Goal: Information Seeking & Learning: Find specific fact

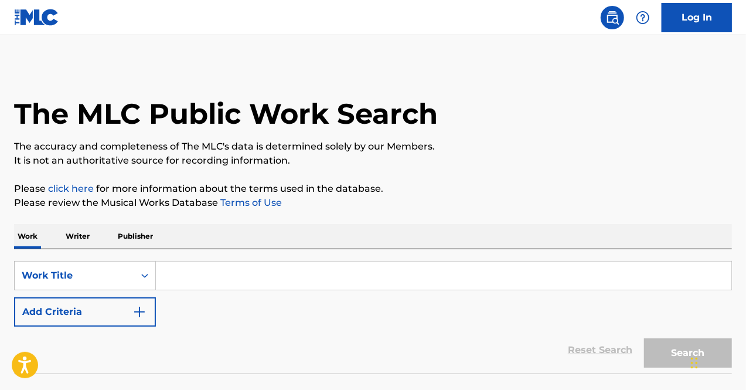
click at [216, 264] on input "Search Form" at bounding box center [443, 275] width 575 height 28
paste input "[PERSON_NAME]"
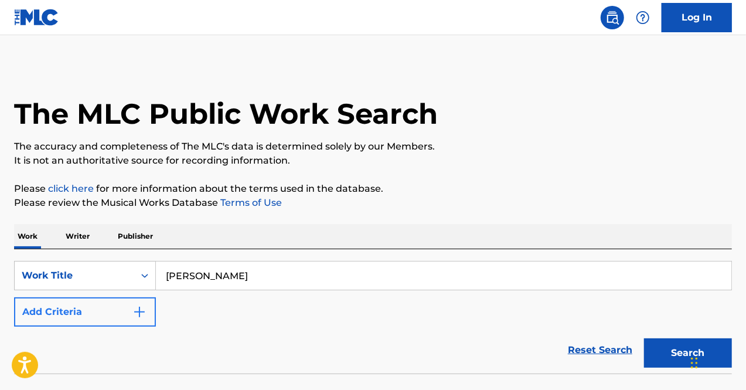
type input "[PERSON_NAME]"
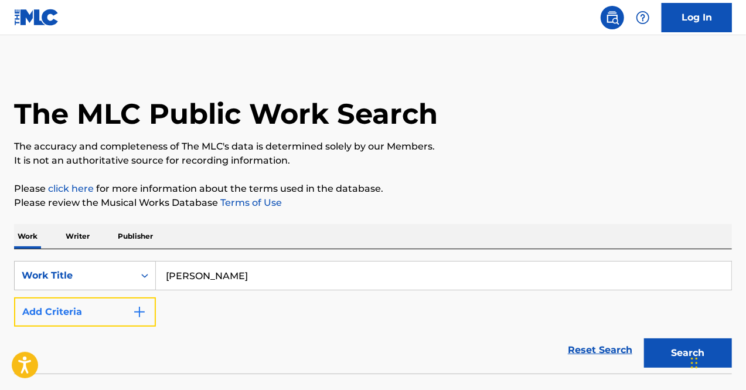
click at [90, 317] on button "Add Criteria" at bounding box center [85, 311] width 142 height 29
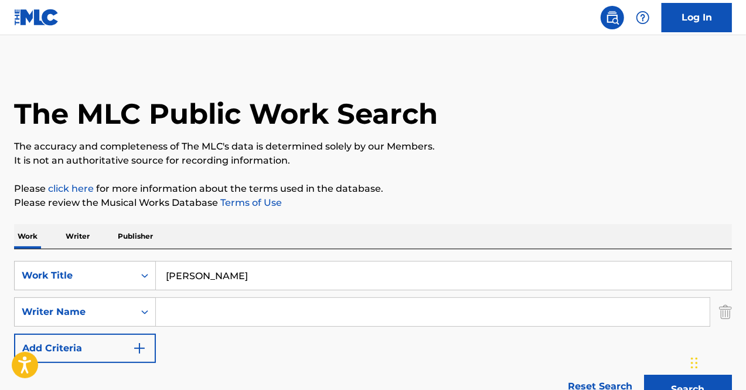
click at [248, 303] on input "Search Form" at bounding box center [433, 312] width 554 height 28
paste input "[PERSON_NAME]"
type input "[PERSON_NAME]"
click at [223, 275] on input "[PERSON_NAME]" at bounding box center [443, 275] width 575 height 28
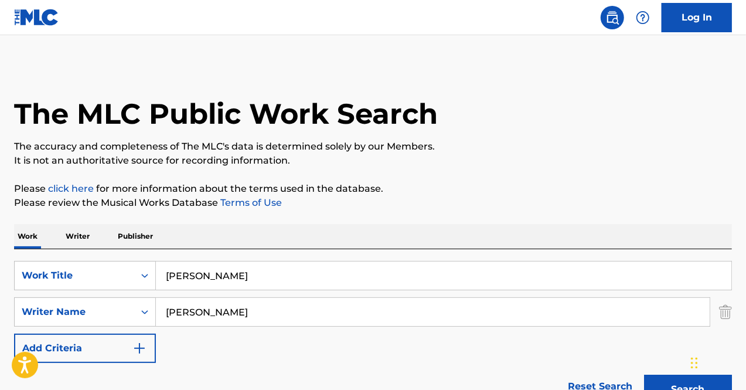
click at [223, 275] on input "[PERSON_NAME]" at bounding box center [443, 275] width 575 height 28
paste input "Crucifixxx"
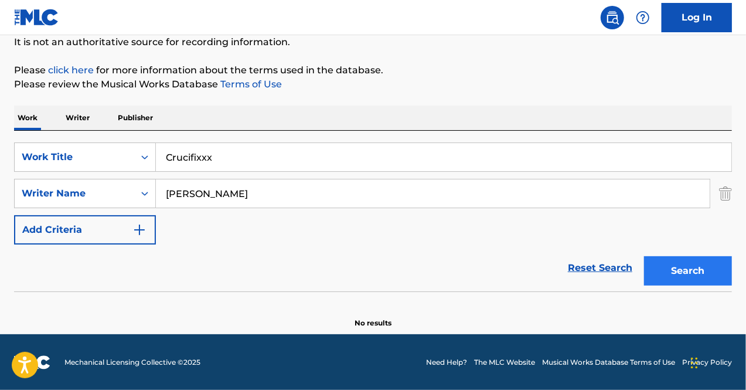
type input "Crucifixxx"
click at [700, 265] on button "Search" at bounding box center [688, 270] width 88 height 29
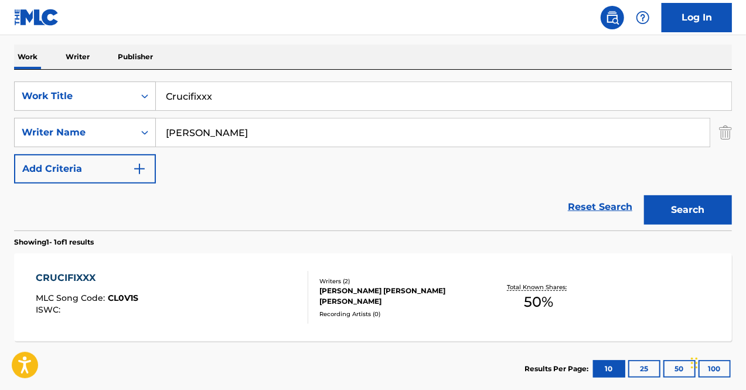
scroll to position [180, 0]
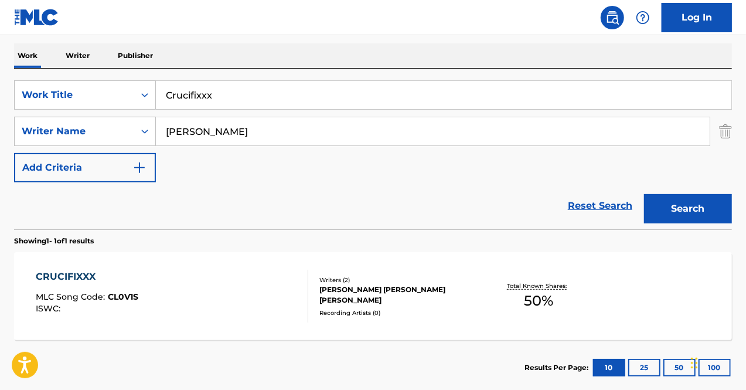
click at [83, 277] on div "CRUCIFIXXX" at bounding box center [87, 276] width 103 height 14
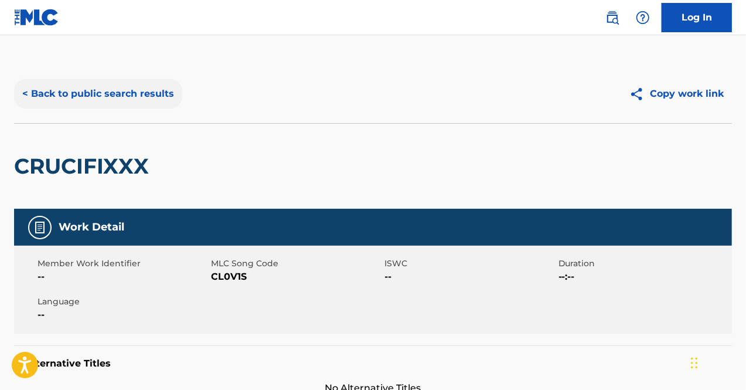
click at [155, 87] on button "< Back to public search results" at bounding box center [98, 93] width 168 height 29
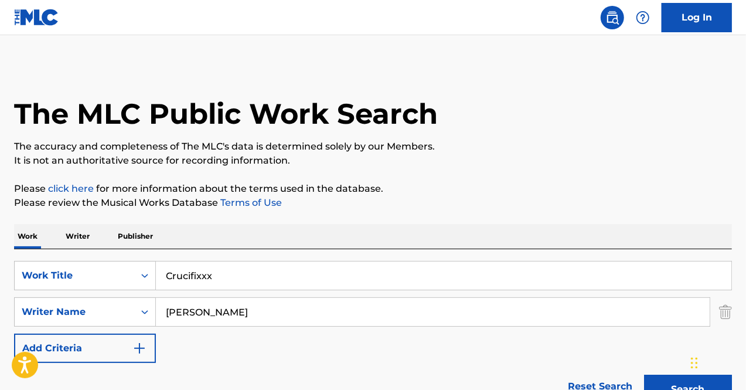
scroll to position [180, 0]
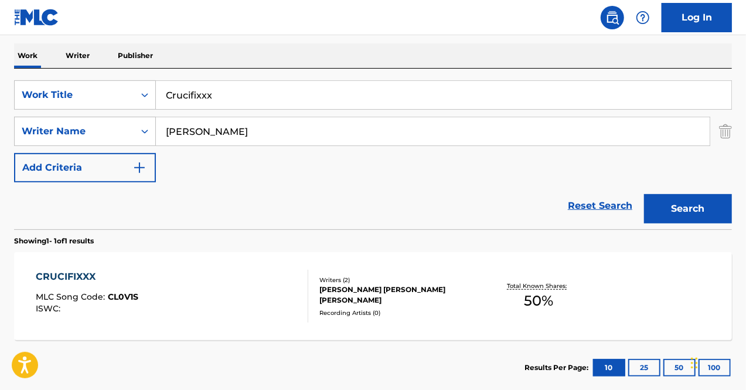
click at [233, 103] on input "Crucifixxx" at bounding box center [443, 95] width 575 height 28
click at [204, 125] on input "[PERSON_NAME]" at bounding box center [433, 131] width 554 height 28
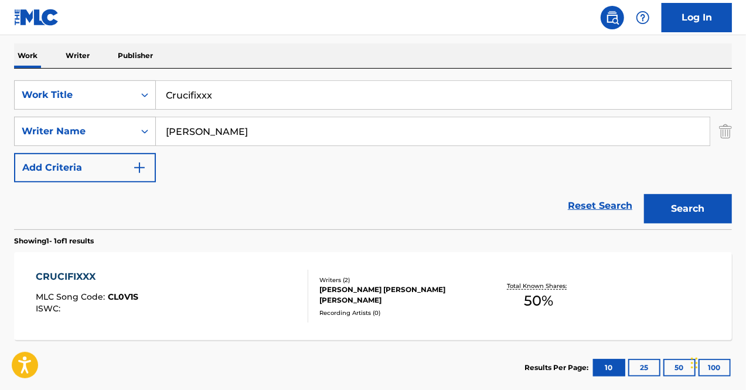
click at [185, 91] on input "Crucifixxx" at bounding box center [443, 95] width 575 height 28
paste input "The End"
type input "The End"
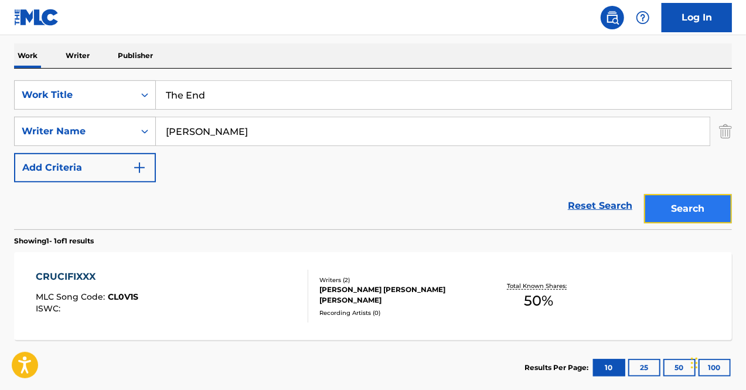
click at [674, 211] on button "Search" at bounding box center [688, 208] width 88 height 29
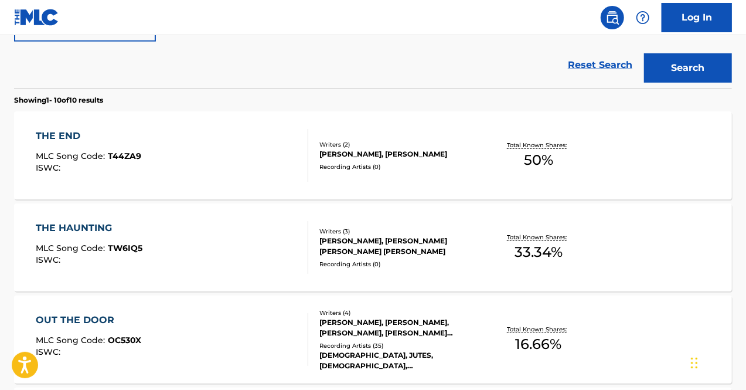
scroll to position [322, 0]
click at [122, 137] on div "THE END" at bounding box center [88, 135] width 105 height 14
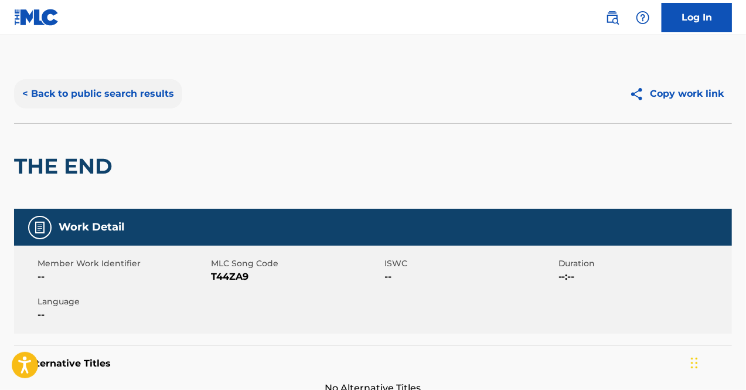
click at [83, 91] on button "< Back to public search results" at bounding box center [98, 93] width 168 height 29
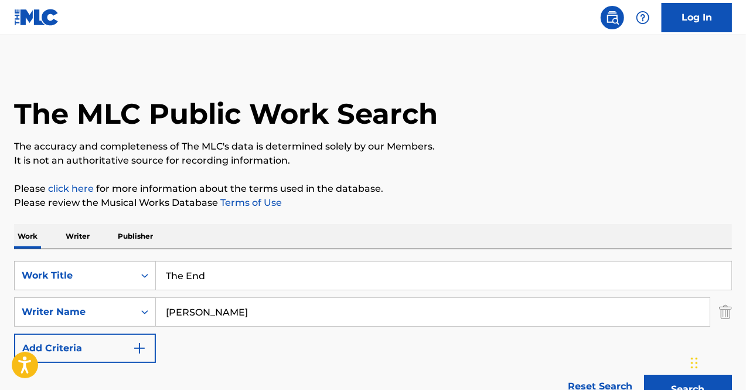
click at [196, 276] on input "The End" at bounding box center [443, 275] width 575 height 28
paste input "Me N OG Snoop"
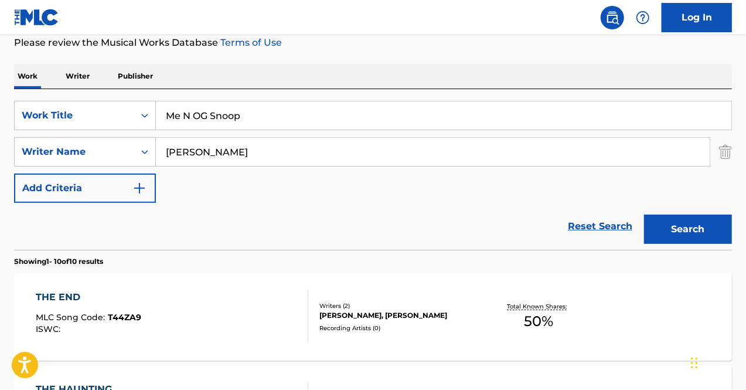
scroll to position [162, 0]
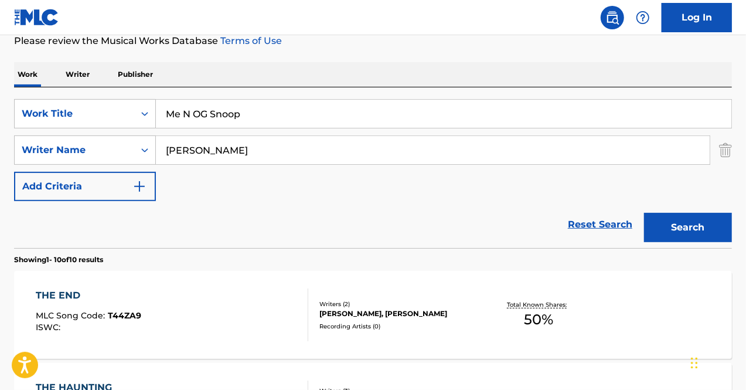
type input "Me N OG Snoop"
click at [211, 159] on input "[PERSON_NAME]" at bounding box center [433, 150] width 554 height 28
paste input "[PERSON_NAME] Broadu"
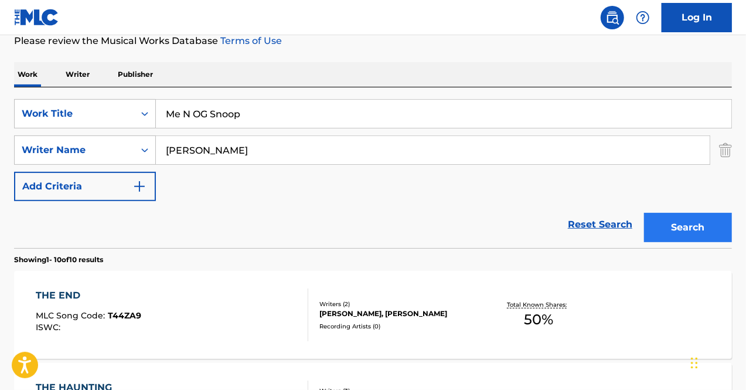
type input "[PERSON_NAME]"
click at [685, 235] on button "Search" at bounding box center [688, 227] width 88 height 29
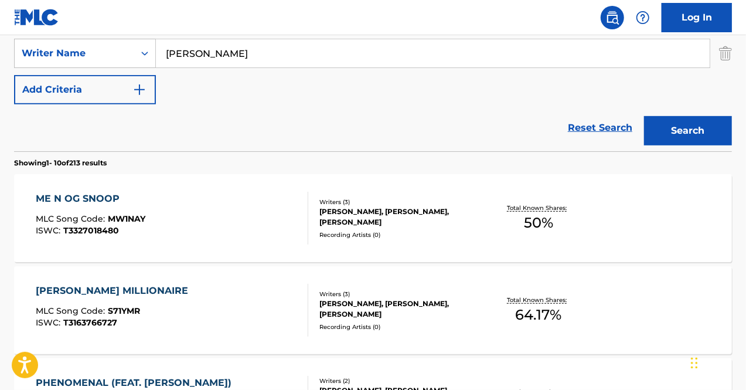
scroll to position [263, 0]
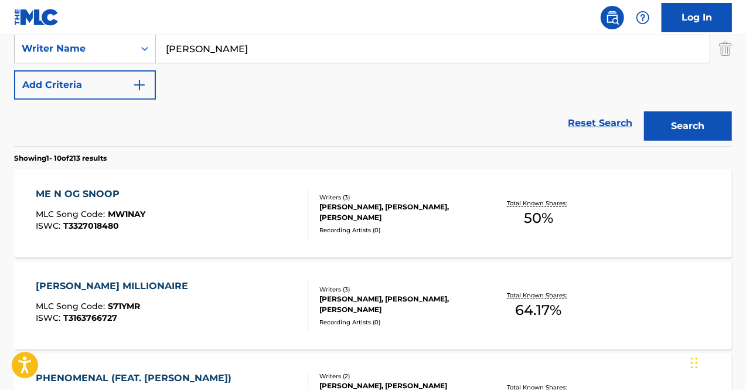
click at [204, 217] on div "ME N OG SNOOP MLC Song Code : MW1NAY ISWC : T3327018480" at bounding box center [172, 213] width 273 height 53
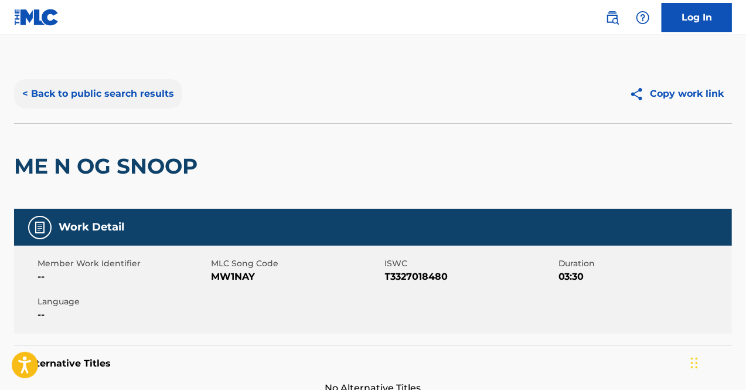
click at [105, 89] on button "< Back to public search results" at bounding box center [98, 93] width 168 height 29
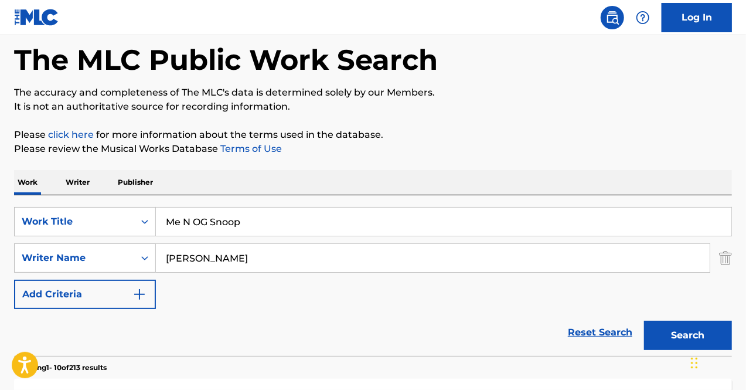
scroll to position [28, 0]
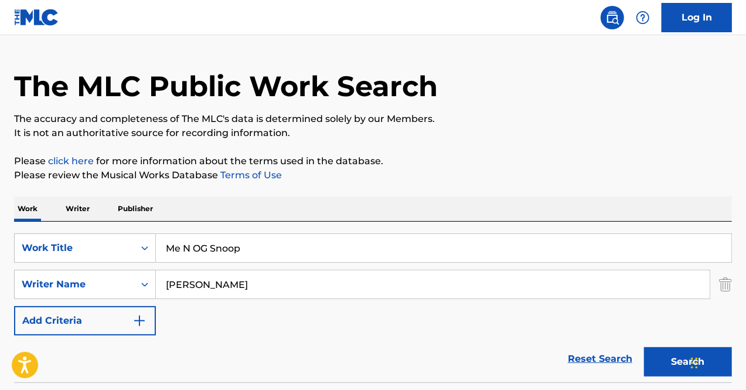
click at [206, 246] on input "Me N OG Snoop" at bounding box center [443, 248] width 575 height 28
paste input "Iz It A Crime?"
type input "Iz It A Crime?"
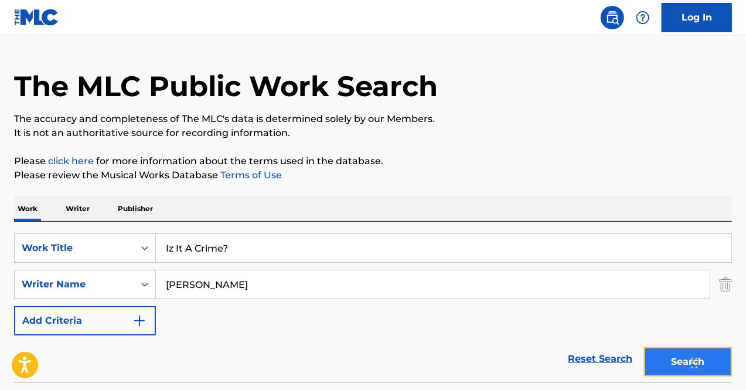
click at [650, 358] on button "Search" at bounding box center [688, 361] width 88 height 29
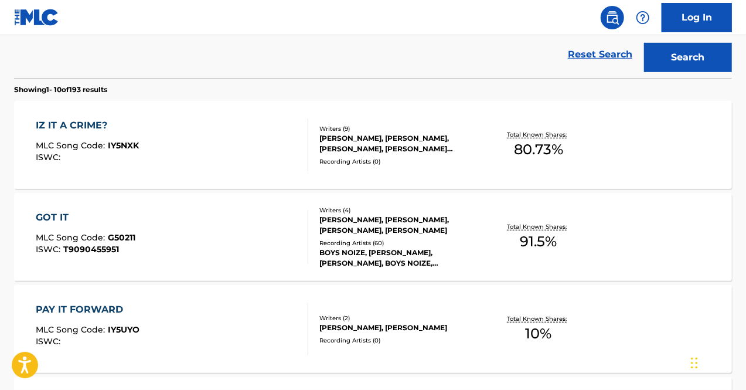
scroll to position [332, 0]
click at [111, 138] on div "IZ IT A CRIME? MLC Song Code : IY5NXK ISWC :" at bounding box center [87, 144] width 103 height 53
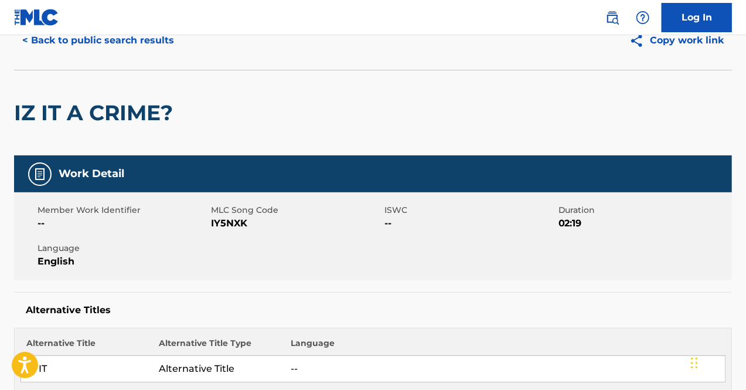
scroll to position [10, 0]
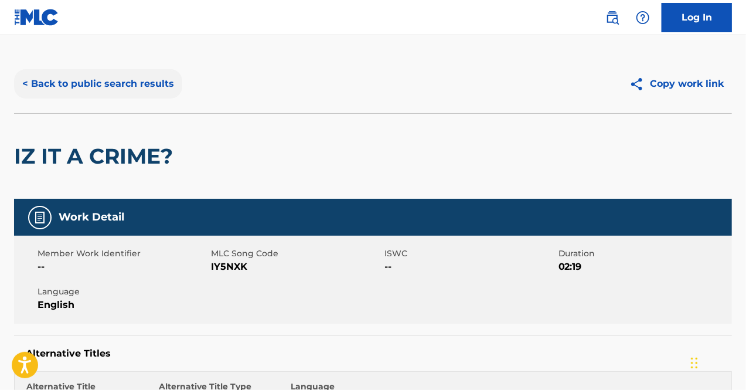
click at [158, 86] on button "< Back to public search results" at bounding box center [98, 83] width 168 height 29
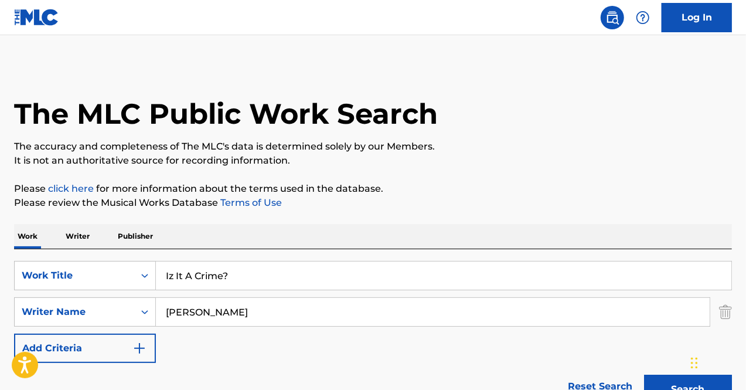
click at [227, 275] on input "Iz It A Crime?" at bounding box center [443, 275] width 575 height 28
paste input "joy"
type input "joy"
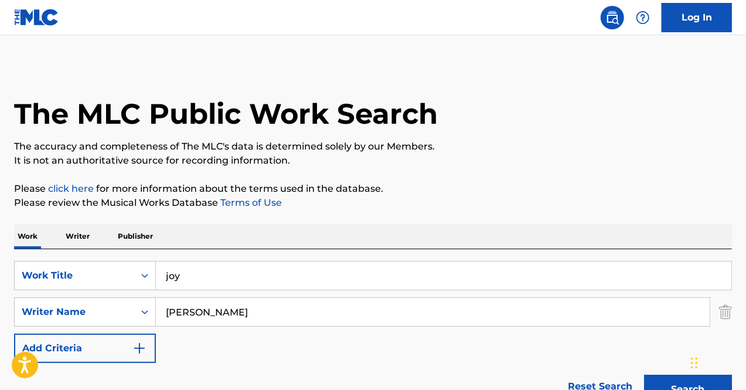
click at [644, 374] on button "Search" at bounding box center [688, 388] width 88 height 29
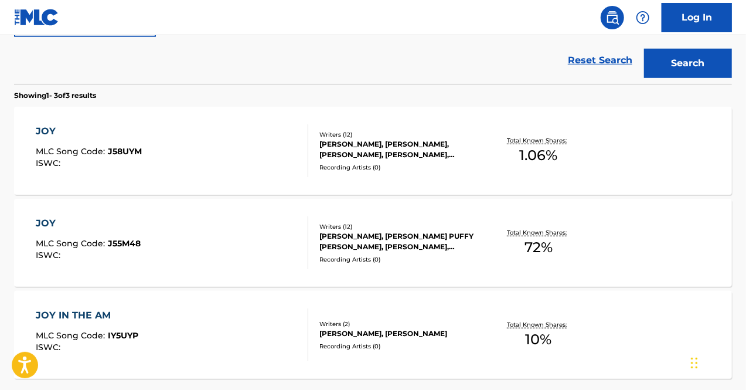
scroll to position [326, 0]
click at [152, 139] on div "JOY MLC Song Code : J58UYM ISWC :" at bounding box center [172, 150] width 273 height 53
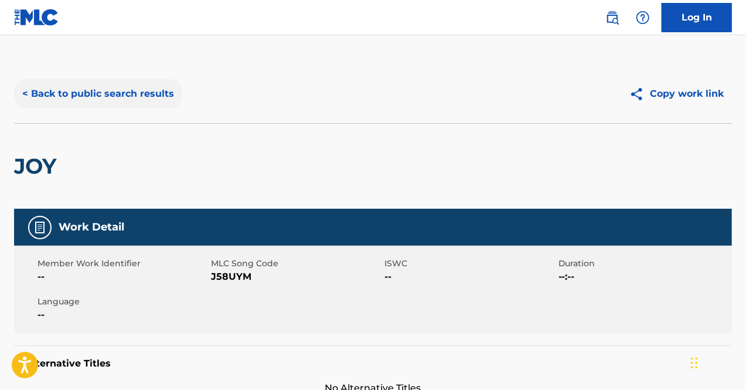
click at [135, 95] on button "< Back to public search results" at bounding box center [98, 93] width 168 height 29
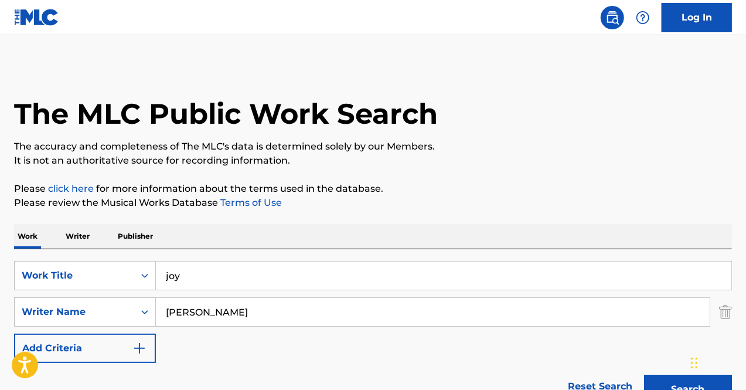
scroll to position [393, 0]
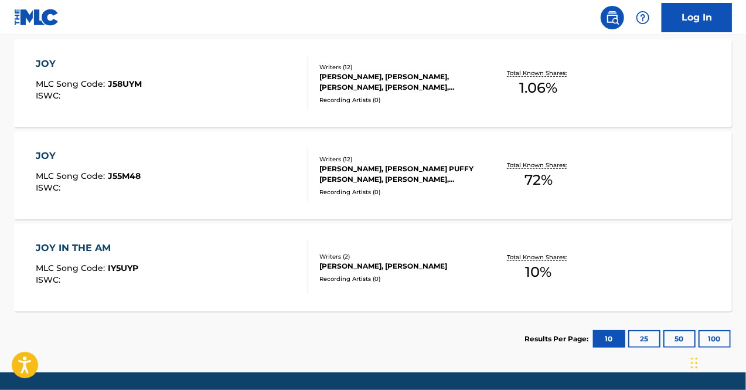
click at [155, 183] on div "JOY MLC Song Code : J55M48 ISWC :" at bounding box center [172, 175] width 273 height 53
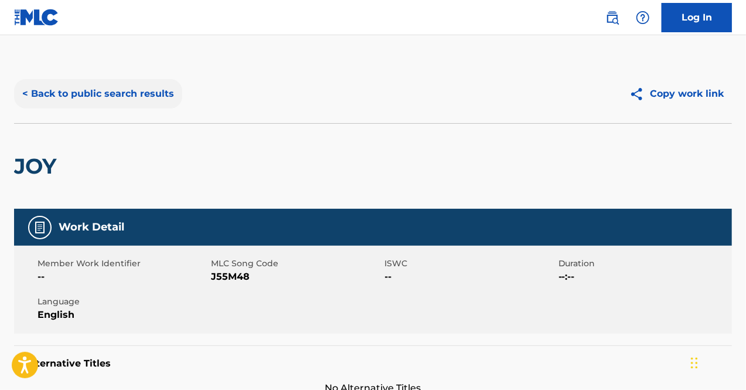
click at [58, 103] on button "< Back to public search results" at bounding box center [98, 93] width 168 height 29
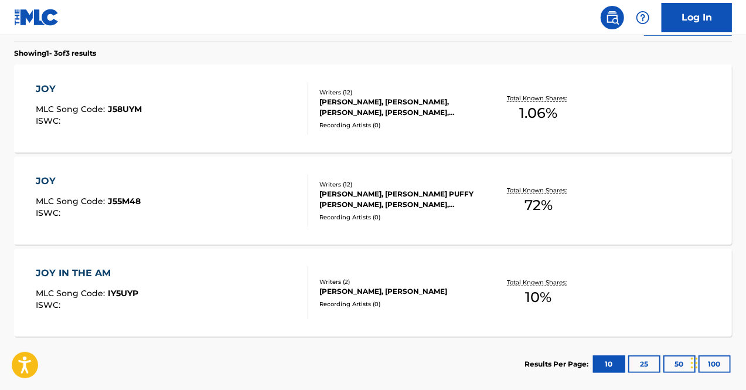
scroll to position [364, 0]
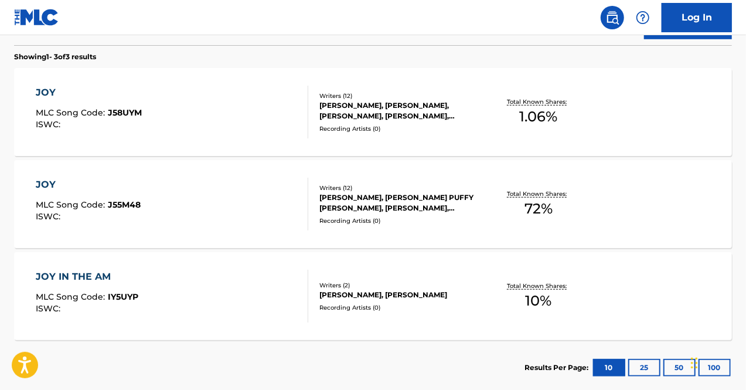
click at [139, 104] on div "JOY MLC Song Code : J58UYM ISWC :" at bounding box center [89, 112] width 106 height 53
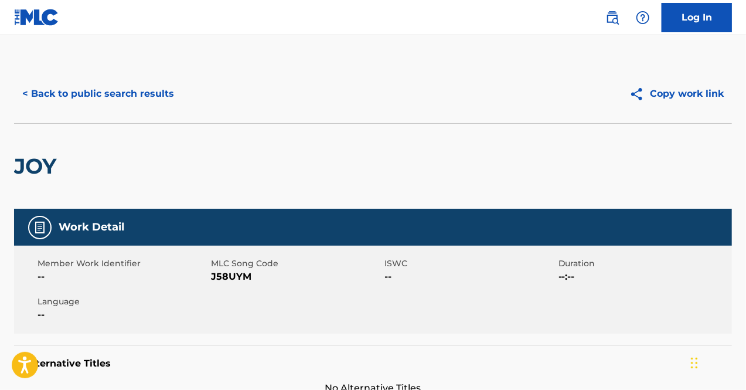
click at [226, 276] on span "J58UYM" at bounding box center [296, 276] width 170 height 14
copy span "J58UYM"
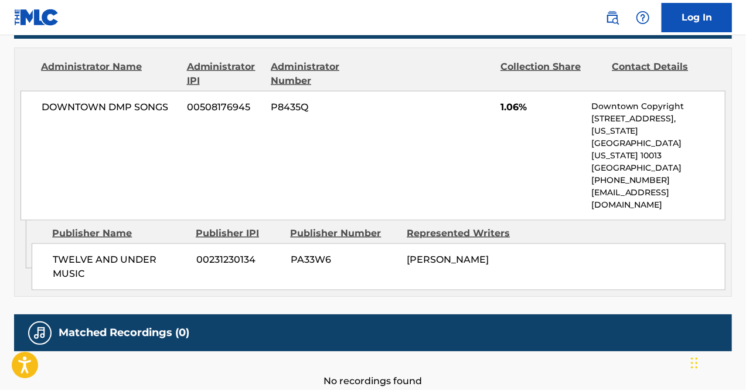
scroll to position [769, 0]
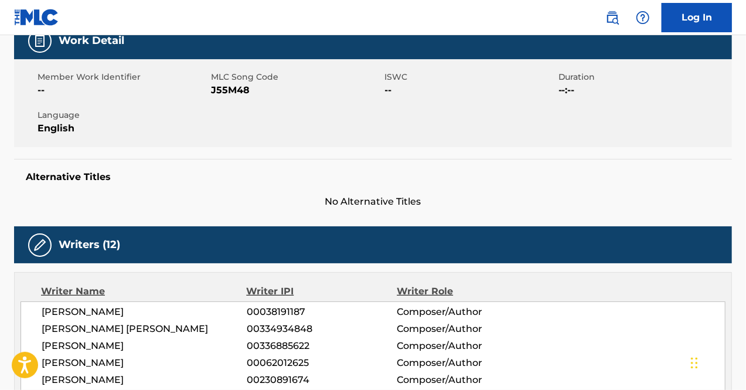
scroll to position [109, 0]
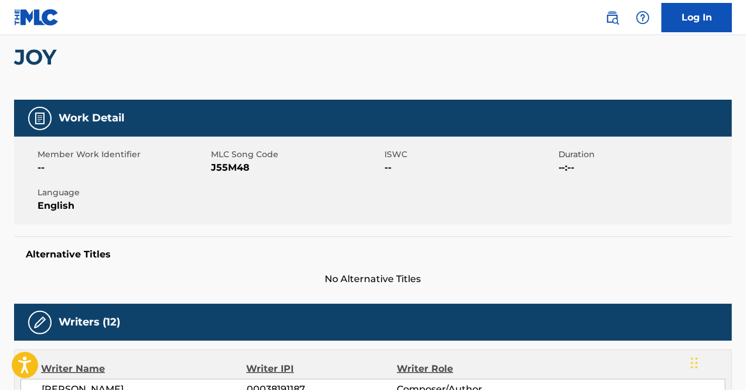
click at [214, 166] on span "J55M48" at bounding box center [296, 168] width 170 height 14
copy span "J55M48"
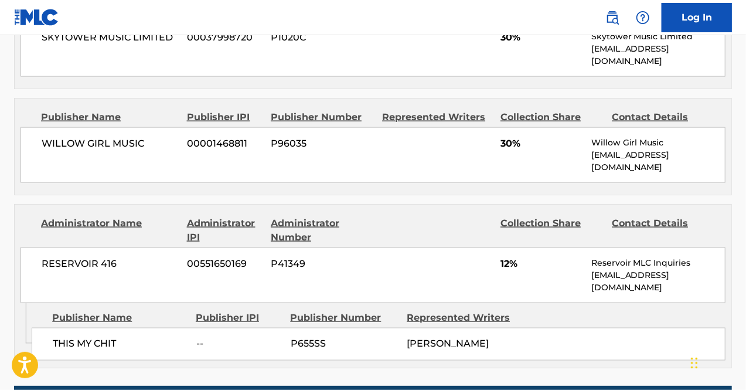
scroll to position [882, 0]
